Goal: Information Seeking & Learning: Learn about a topic

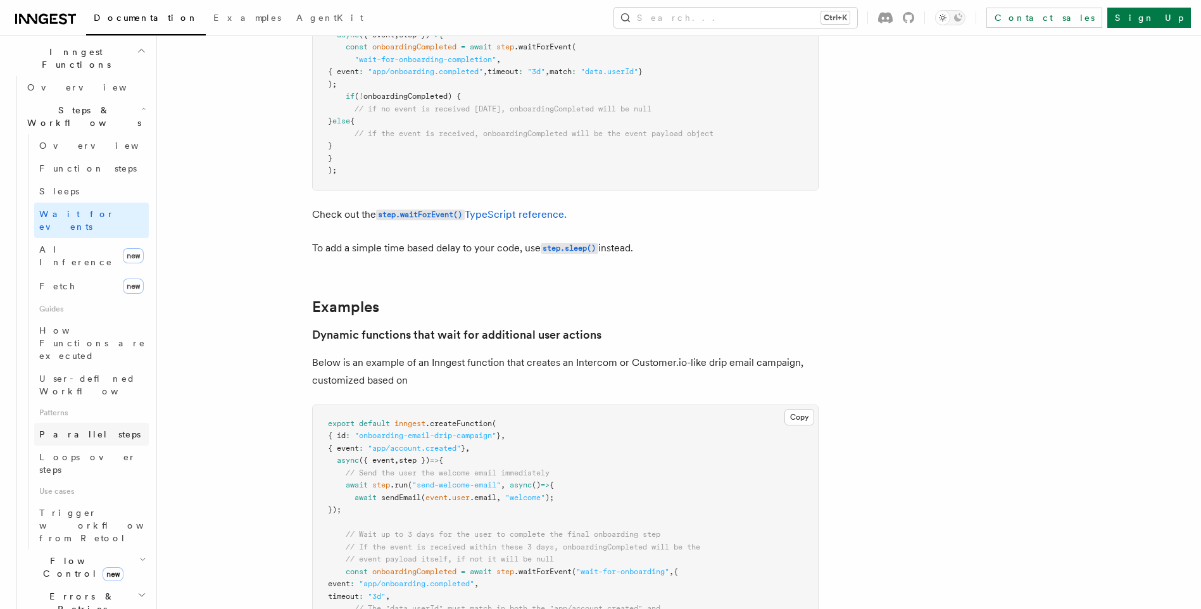
scroll to position [380, 0]
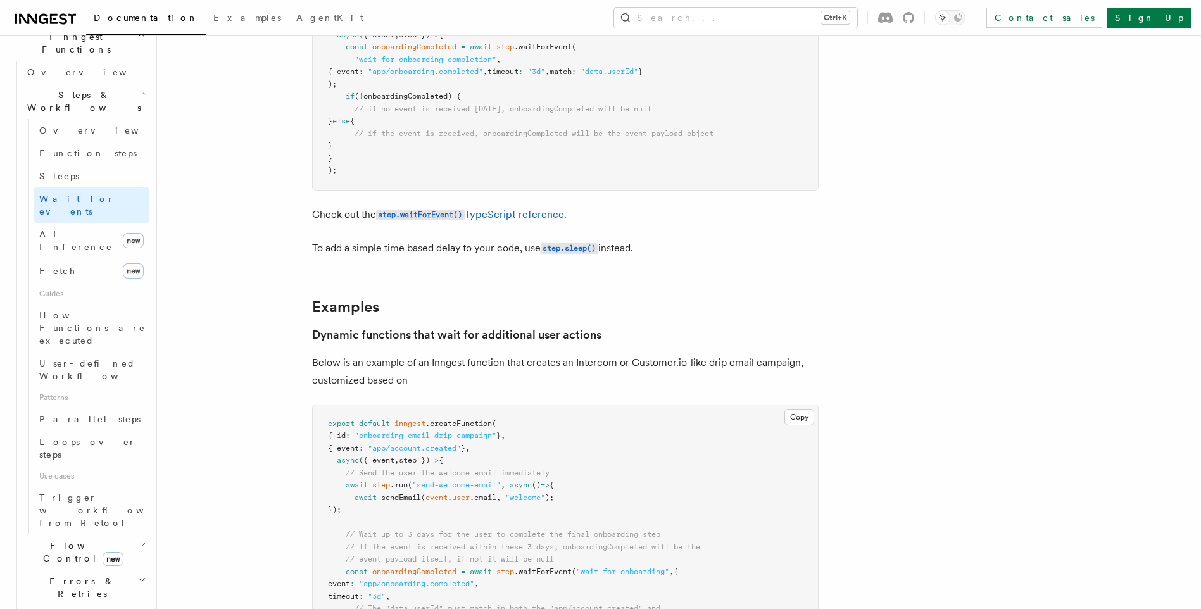
click at [89, 605] on h2 "Cancellation" at bounding box center [85, 616] width 127 height 23
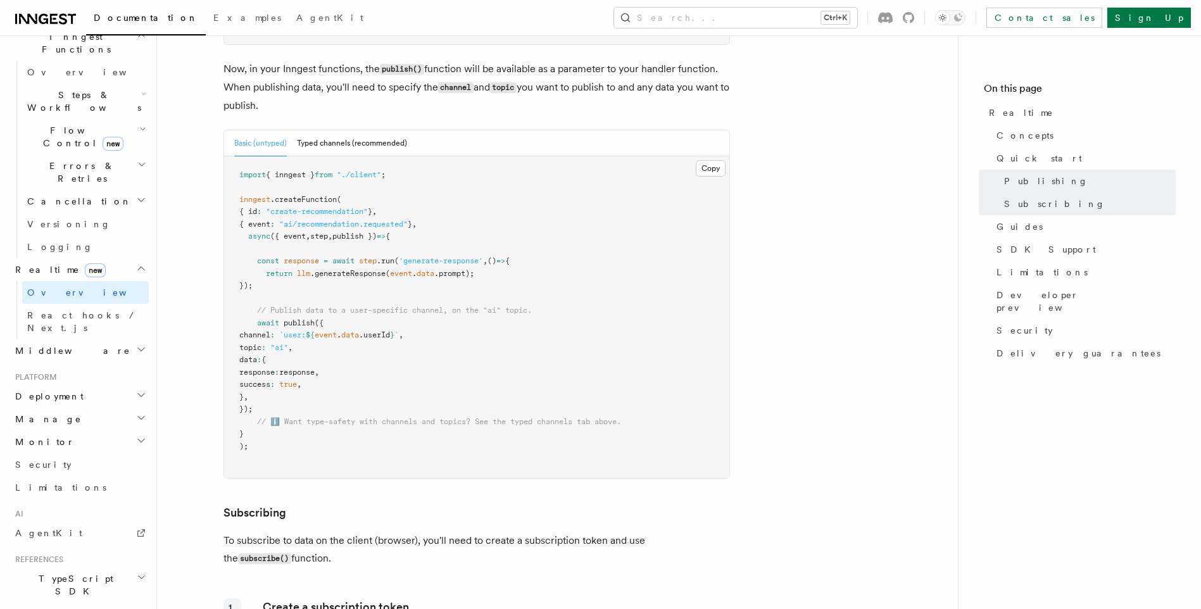
scroll to position [1140, 0]
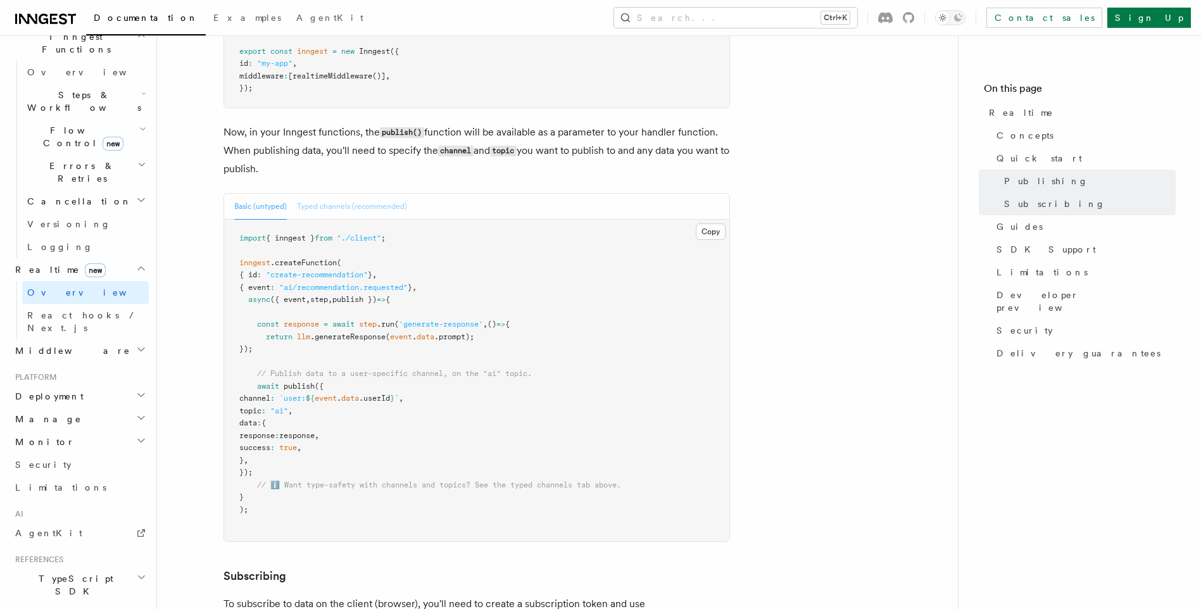
click at [342, 198] on button "Typed channels (recommended)" at bounding box center [352, 207] width 110 height 26
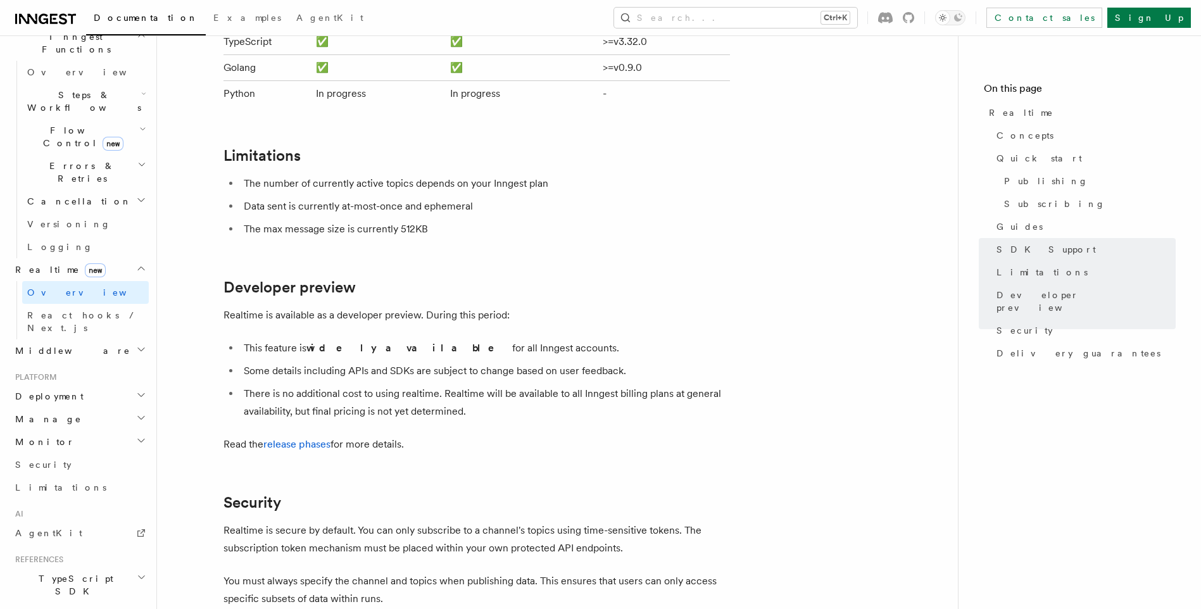
scroll to position [3736, 0]
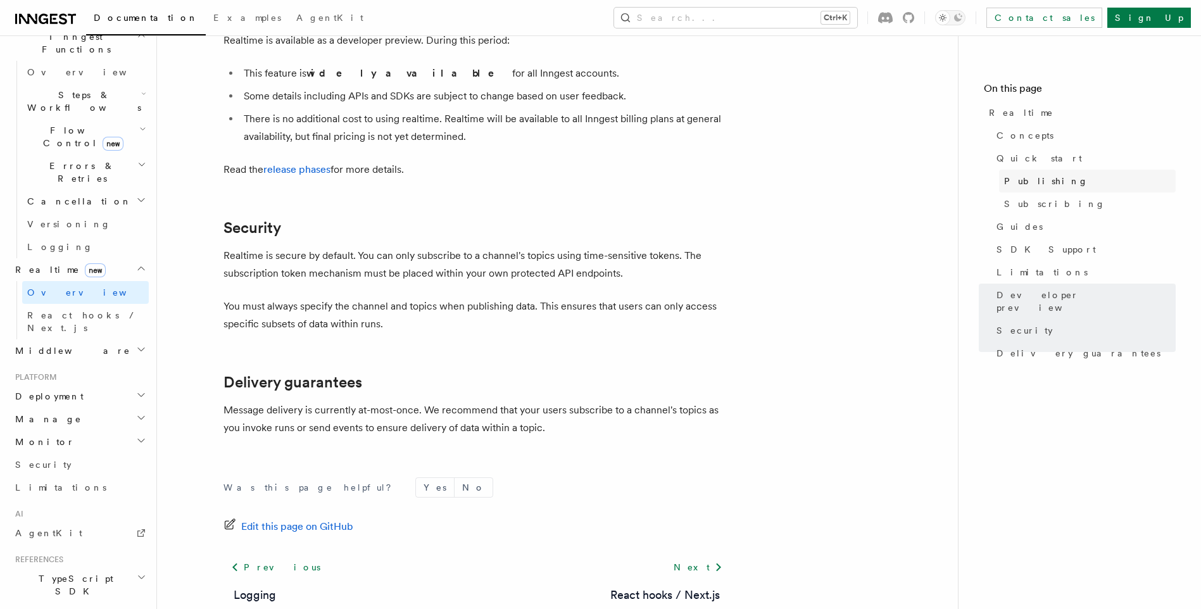
click at [1030, 182] on span "Publishing" at bounding box center [1046, 181] width 84 height 13
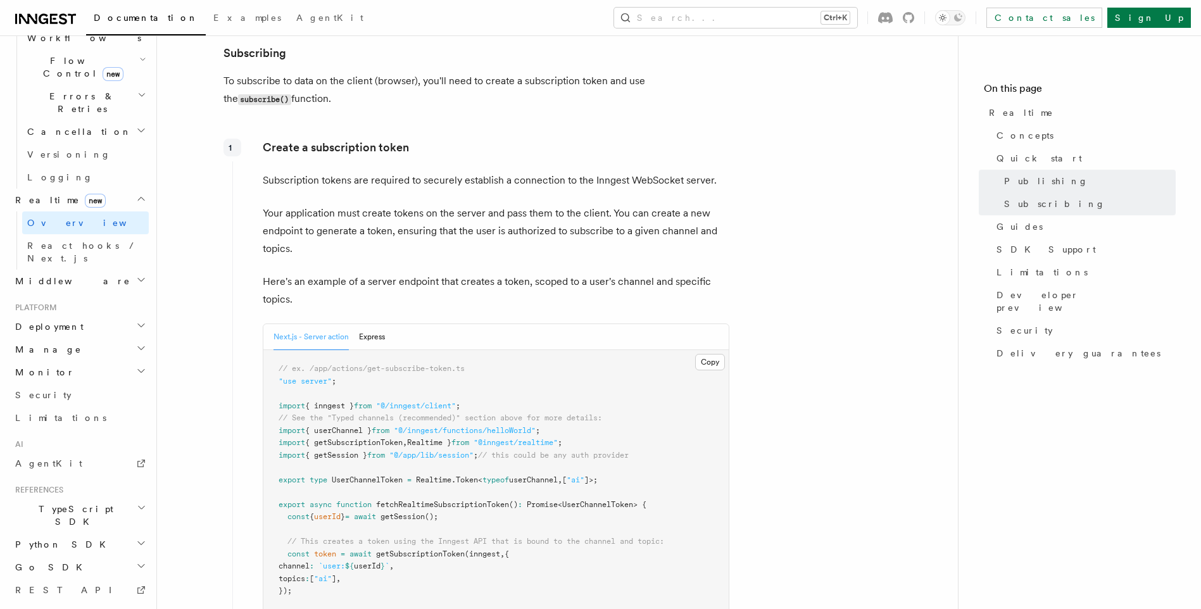
scroll to position [1952, 0]
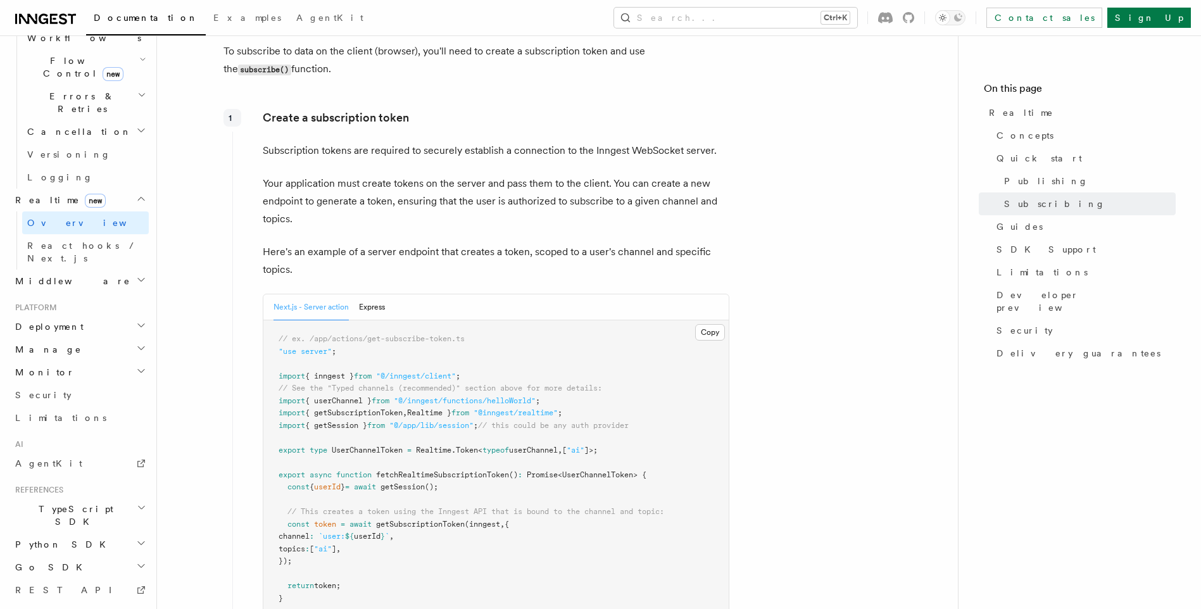
click at [139, 507] on icon "button" at bounding box center [142, 508] width 6 height 3
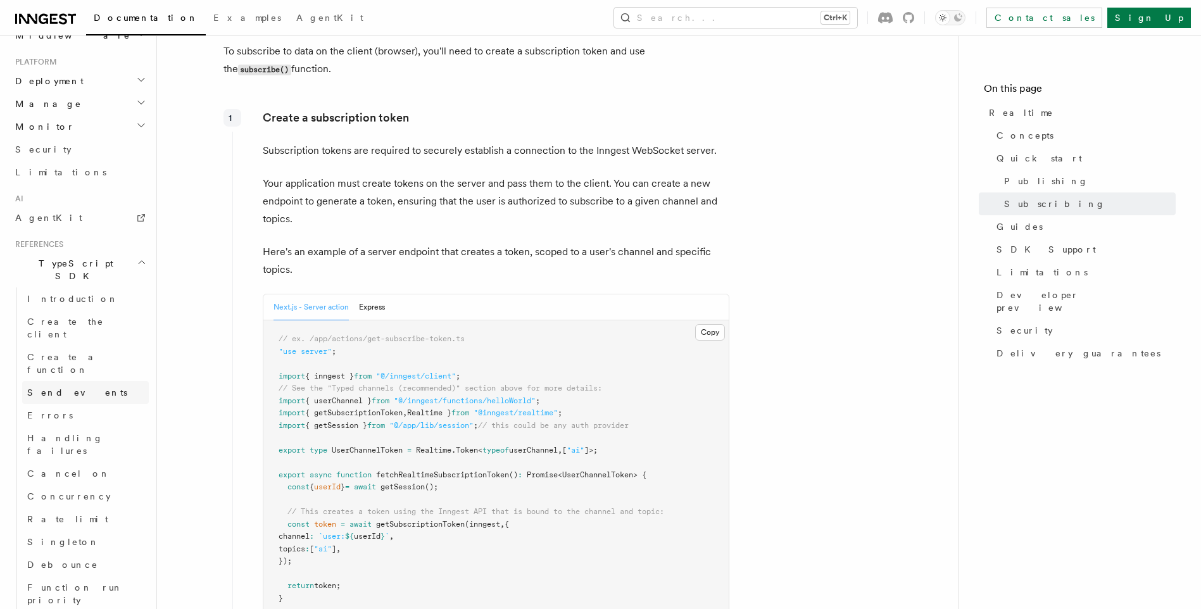
scroll to position [703, 0]
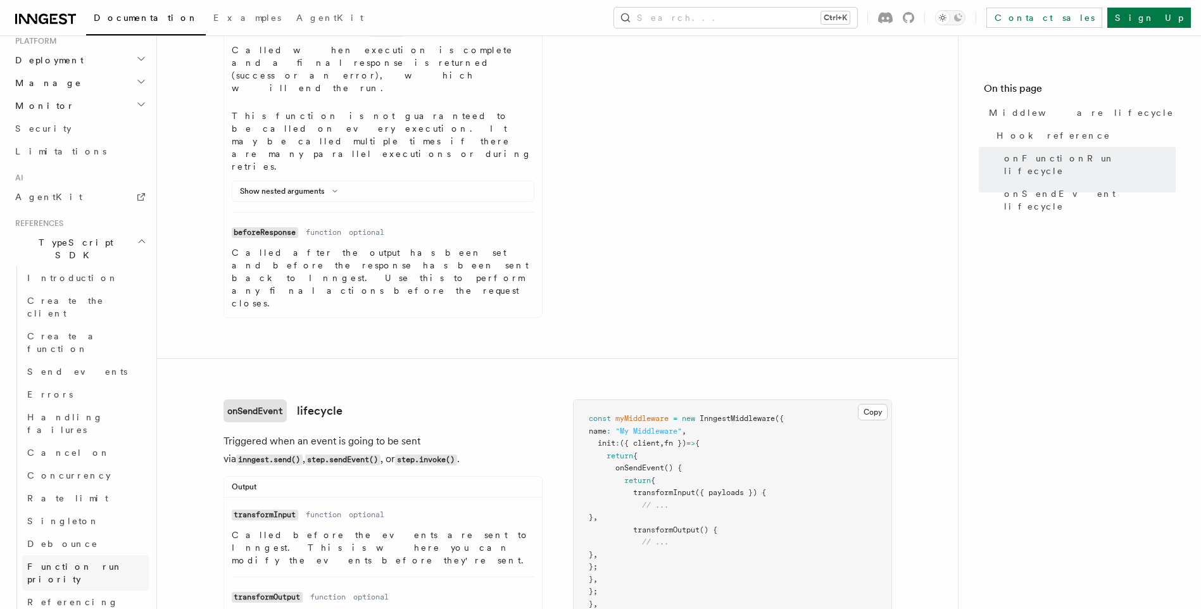
scroll to position [893, 0]
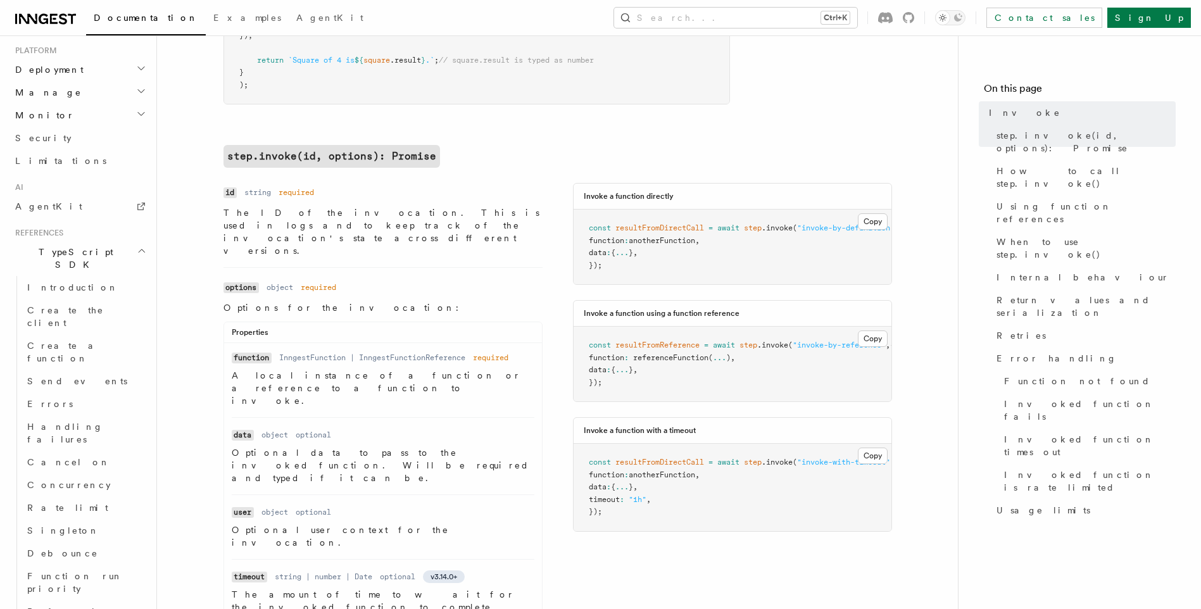
scroll to position [640, 0]
click at [61, 385] on span "Send events" at bounding box center [77, 390] width 100 height 10
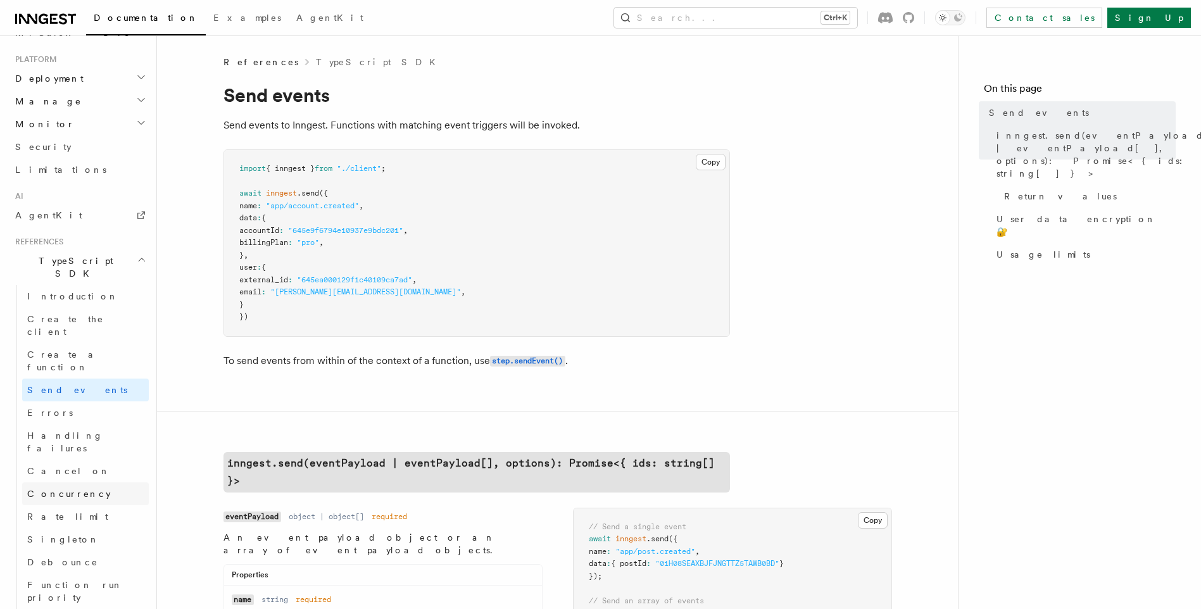
click at [65, 482] on link "Concurrency" at bounding box center [85, 493] width 127 height 23
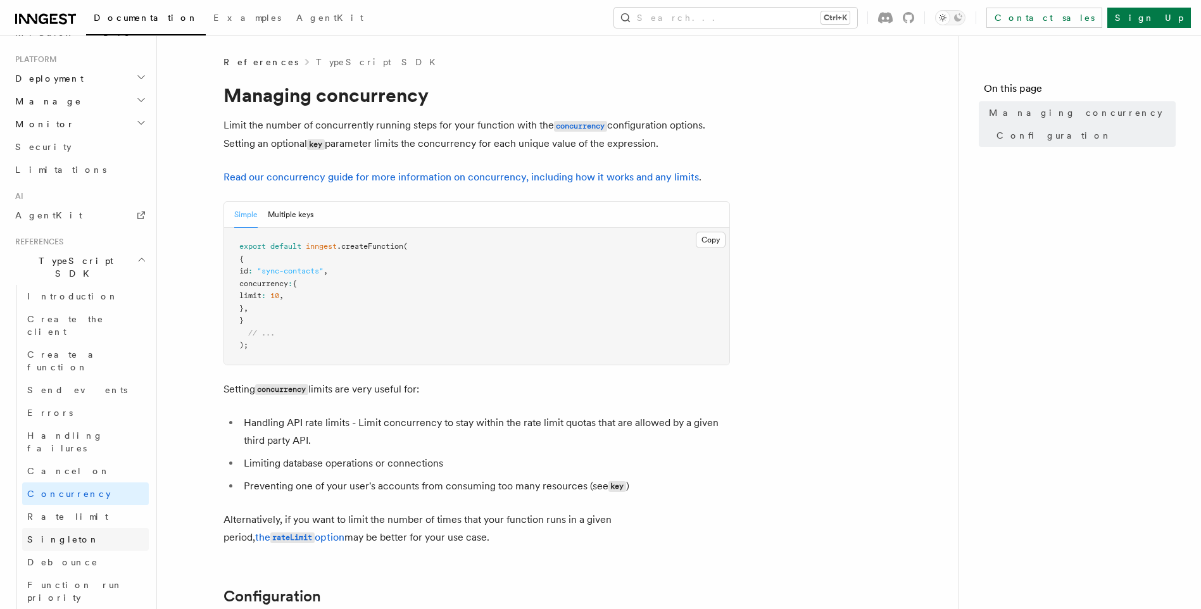
click at [65, 534] on span "Singleton" at bounding box center [63, 539] width 72 height 10
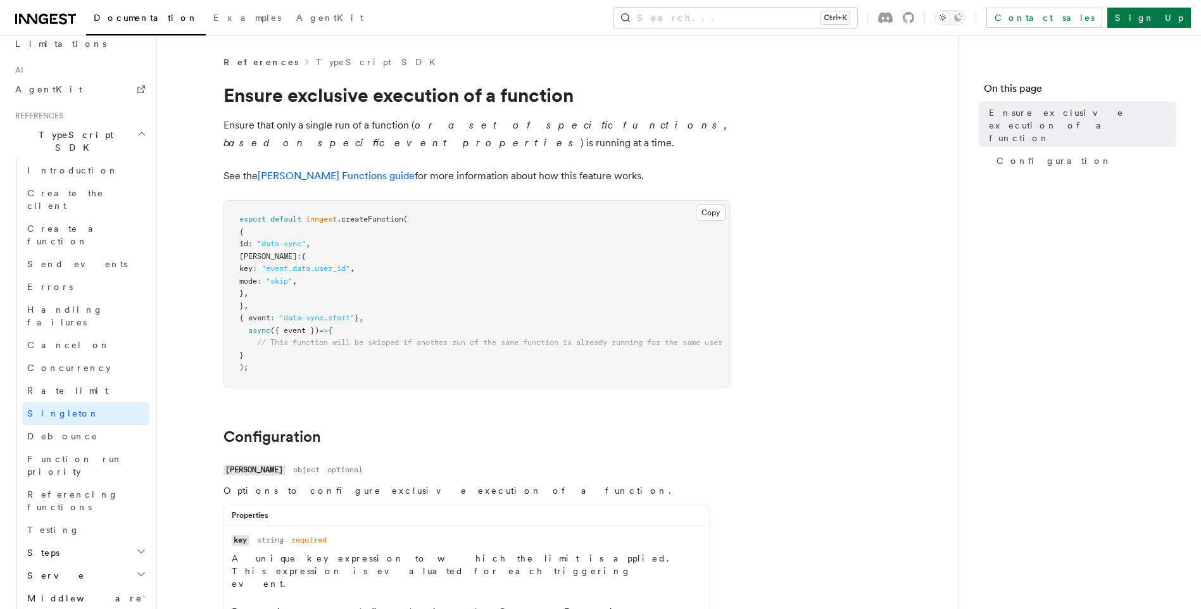
scroll to position [766, 0]
click at [64, 482] on link "Referencing functions" at bounding box center [85, 499] width 127 height 35
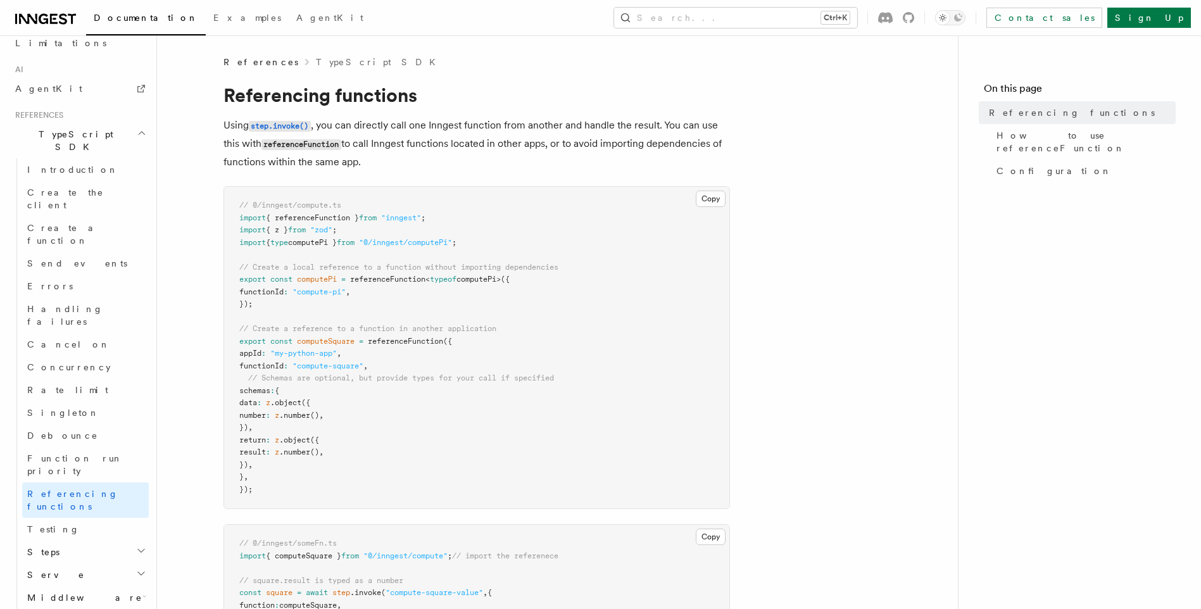
click at [72, 541] on h2 "Steps" at bounding box center [85, 552] width 127 height 23
click at [78, 564] on h2 "Serve" at bounding box center [85, 575] width 127 height 23
click at [84, 586] on h2 "Middleware" at bounding box center [85, 597] width 127 height 23
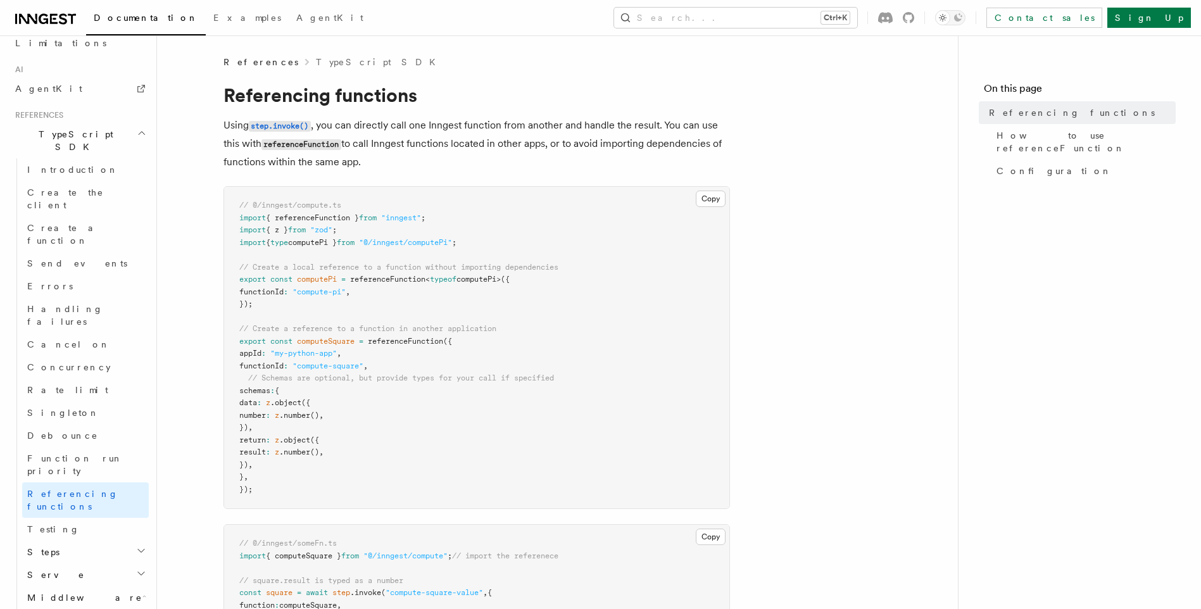
click at [84, 586] on h2 "Middleware" at bounding box center [85, 597] width 127 height 23
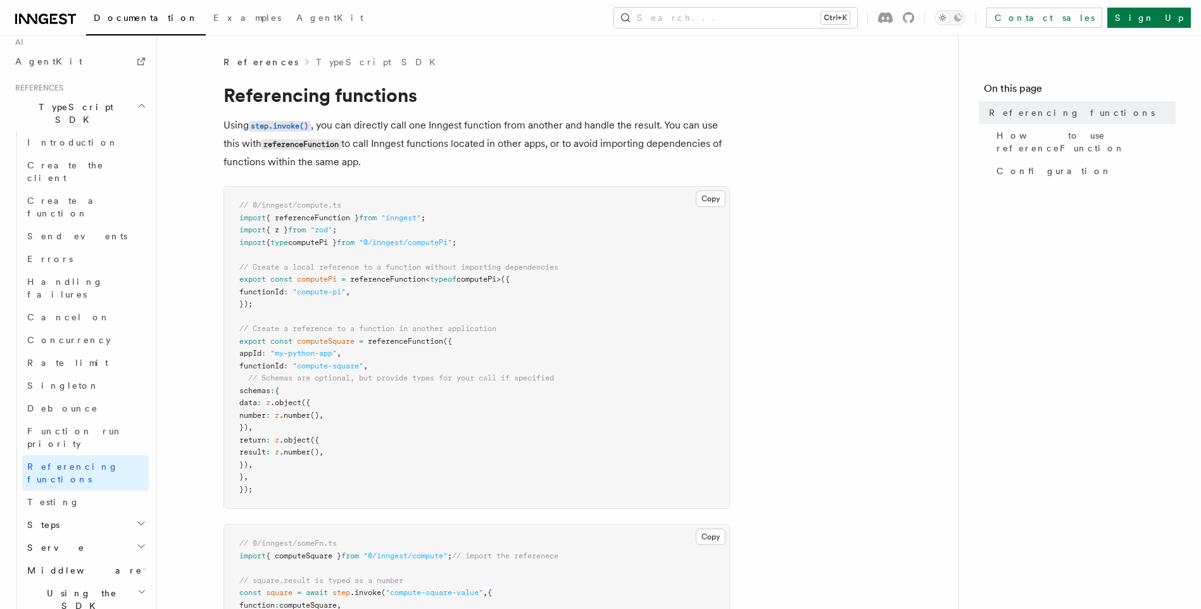
scroll to position [814, 0]
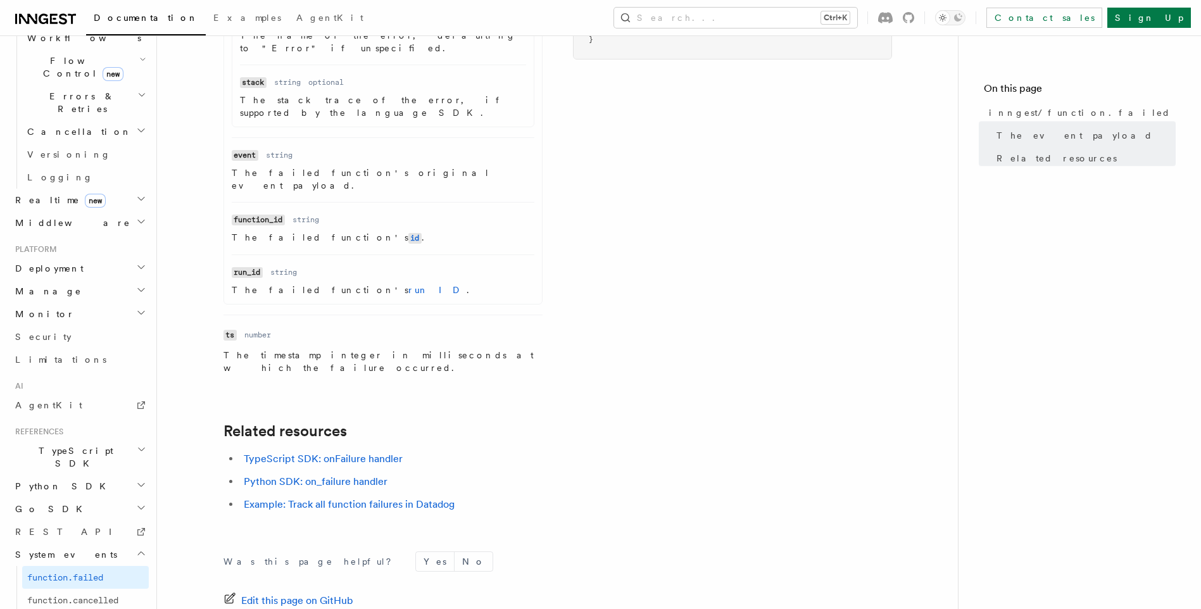
scroll to position [570, 0]
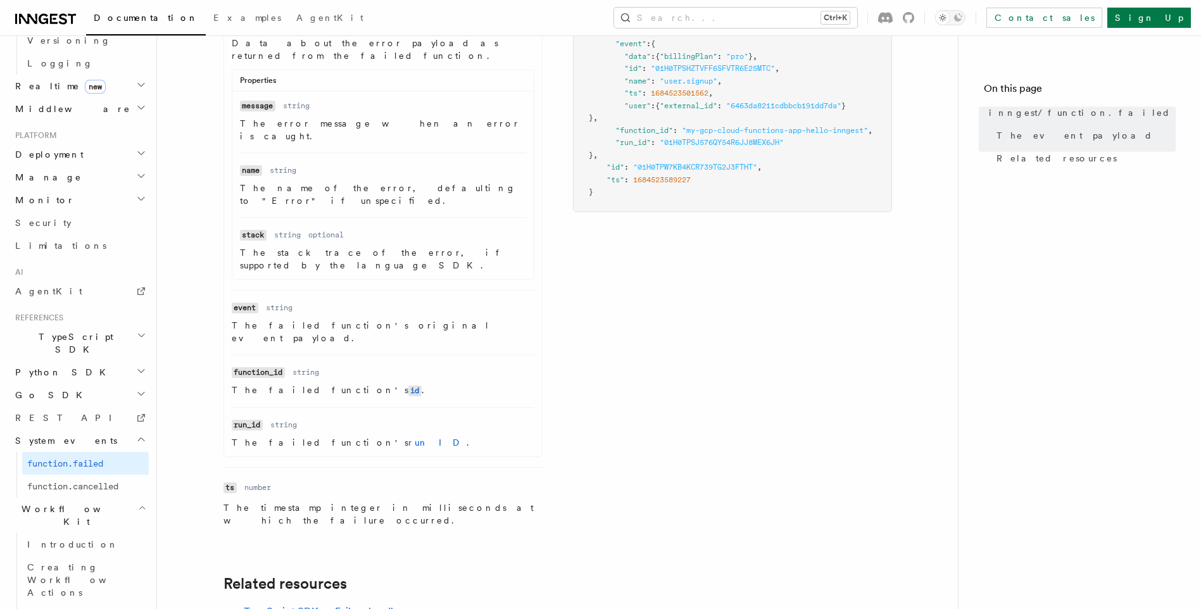
scroll to position [443, 0]
